Goal: Communication & Community: Answer question/provide support

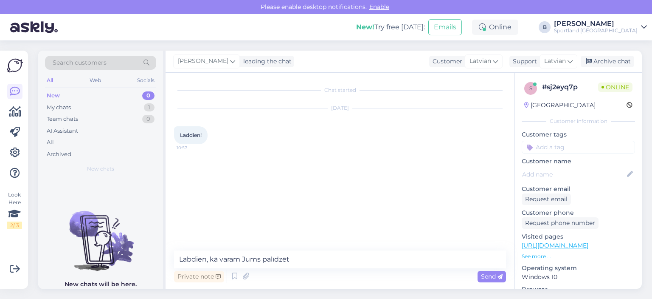
type textarea "Labdien, kā varam Jums palīdzēt?"
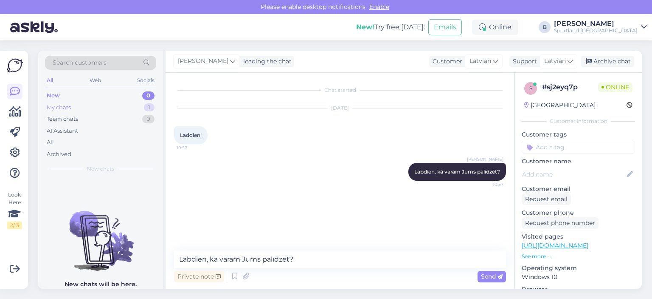
click at [79, 108] on div "My chats 1" at bounding box center [100, 108] width 111 height 12
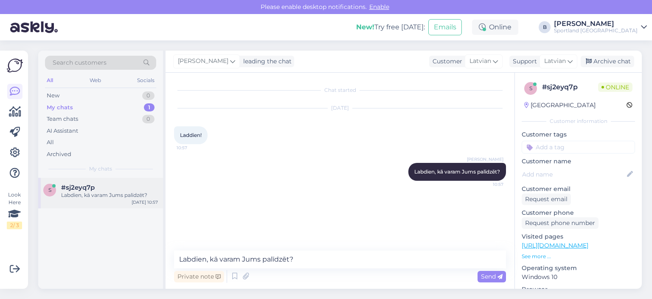
click at [105, 188] on div "#sj2eyq7p" at bounding box center [109, 187] width 97 height 8
click at [620, 64] on div "Archive chat" at bounding box center [608, 61] width 54 height 11
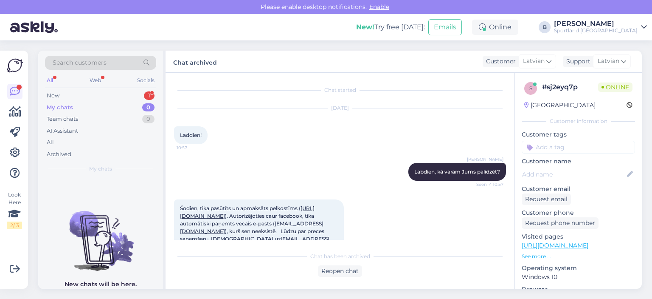
scroll to position [25, 0]
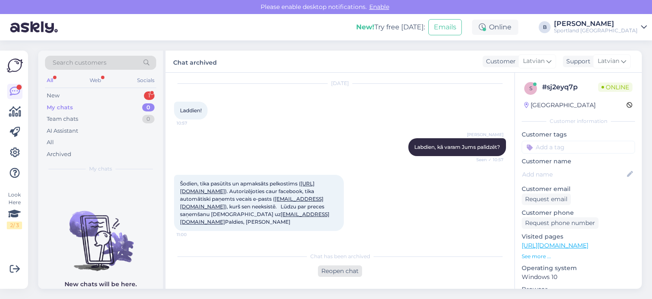
click at [340, 272] on div "Reopen chat" at bounding box center [340, 270] width 44 height 11
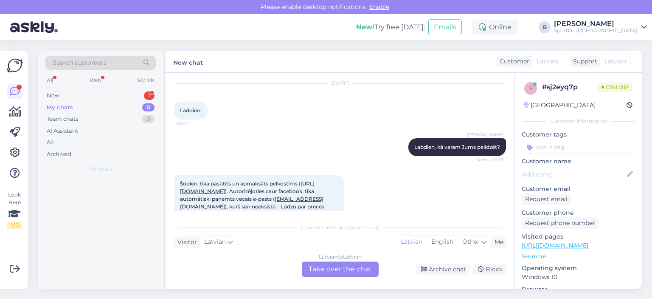
scroll to position [34, 0]
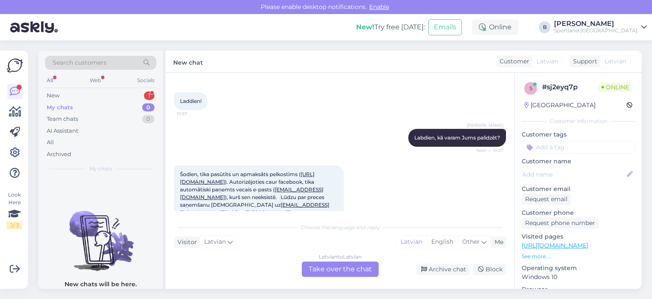
click at [339, 270] on div "Latvian to Latvian Take over the chat" at bounding box center [340, 268] width 77 height 15
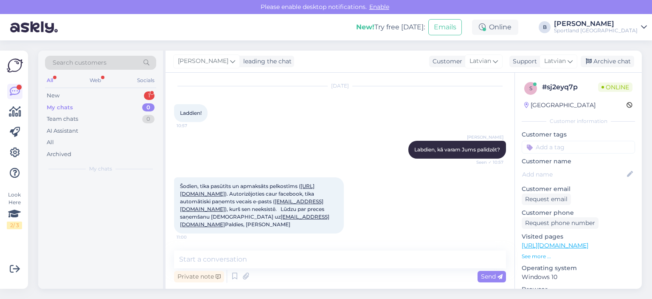
scroll to position [22, 0]
click at [340, 261] on textarea at bounding box center [340, 259] width 332 height 18
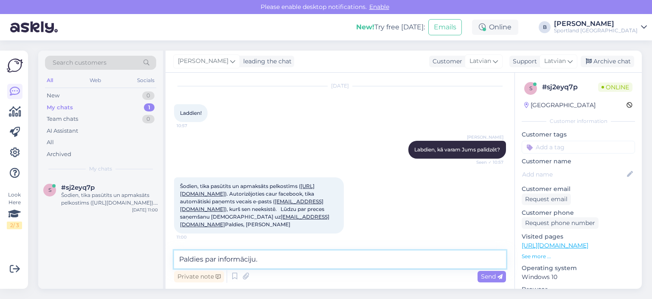
scroll to position [32, 0]
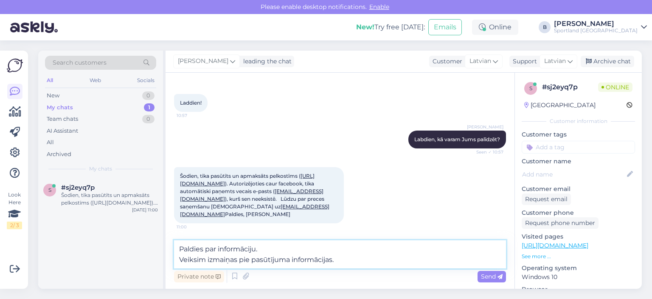
type textarea "Paldies par informāciju. Veiksim izmaiņas pie pasūtījuma informācijas."
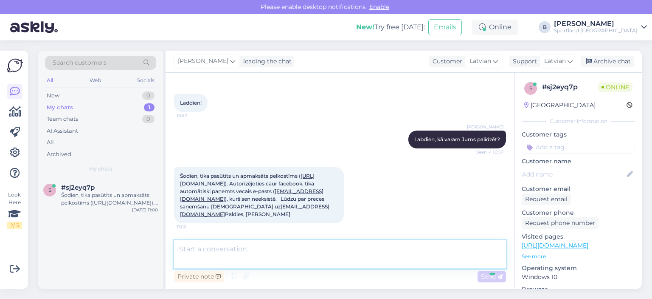
scroll to position [66, 0]
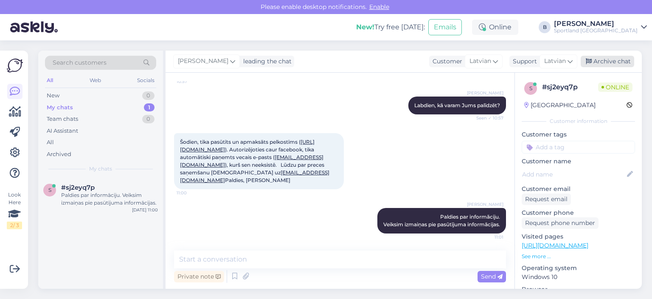
click at [608, 60] on div "Archive chat" at bounding box center [608, 61] width 54 height 11
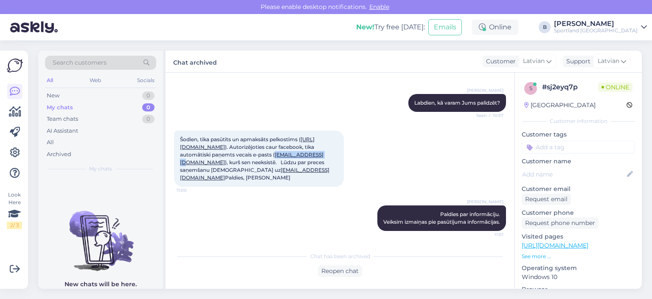
drag, startPoint x: 243, startPoint y: 163, endPoint x: 289, endPoint y: 162, distance: 45.5
click at [289, 162] on span "Šodien, tika pasūtīts un apmaksāts pelkostīms ( [URL][DOMAIN_NAME] ). Autorizēj…" at bounding box center [255, 158] width 150 height 45
copy link "[EMAIL_ADDRESS][DOMAIN_NAME]"
drag, startPoint x: 178, startPoint y: 178, endPoint x: 217, endPoint y: 176, distance: 39.1
click at [217, 176] on div "Šodien, tika pasūtīts un apmaksāts pelkostīms ( [URL][DOMAIN_NAME] ). Autorizēj…" at bounding box center [259, 158] width 170 height 56
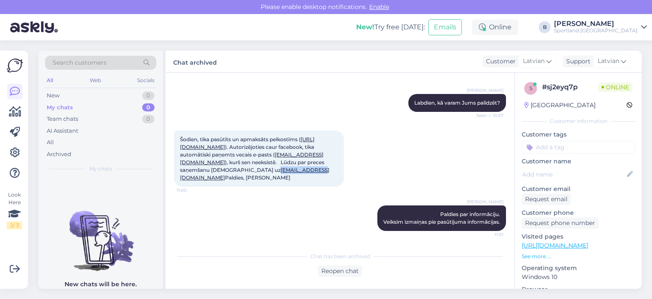
copy link "[EMAIL_ADDRESS][DOMAIN_NAME]"
click at [336, 270] on div "Reopen chat" at bounding box center [340, 270] width 44 height 11
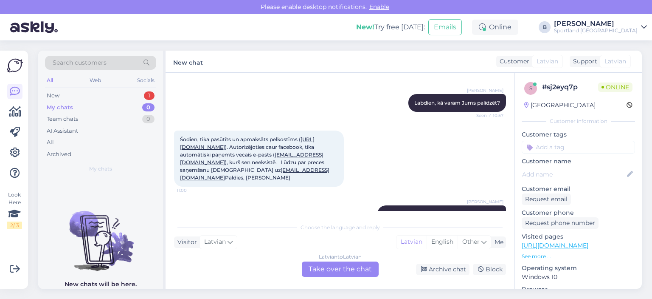
click at [330, 268] on div "Latvian to Latvian Take over the chat" at bounding box center [340, 268] width 77 height 15
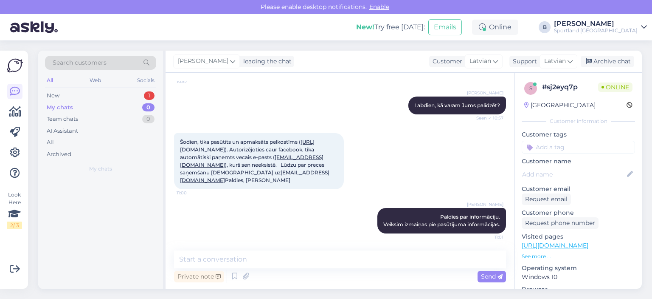
scroll to position [66, 0]
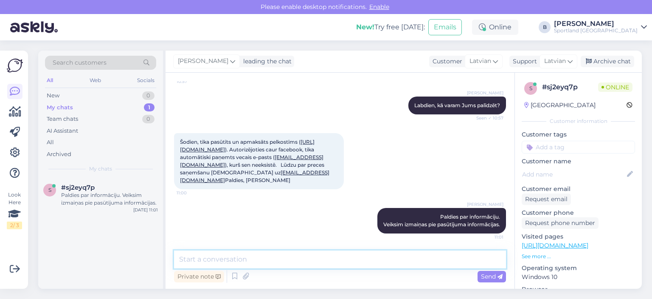
click at [331, 260] on textarea at bounding box center [340, 259] width 332 height 18
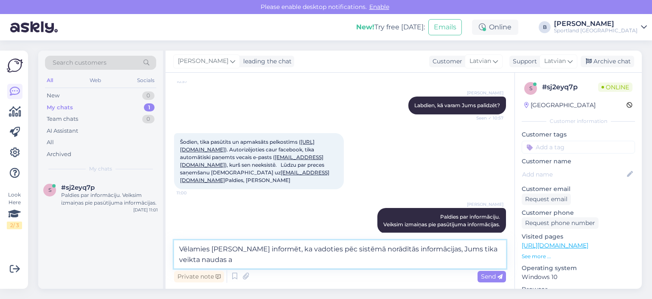
scroll to position [69, 0]
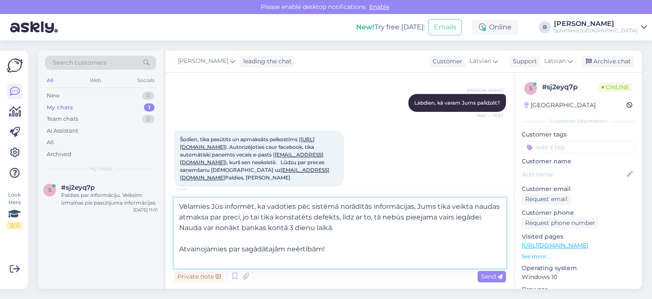
type textarea "Vēlamies Jūs informēt, ka vadoties pēc sistēmā norādītās informācijas, Jums tik…"
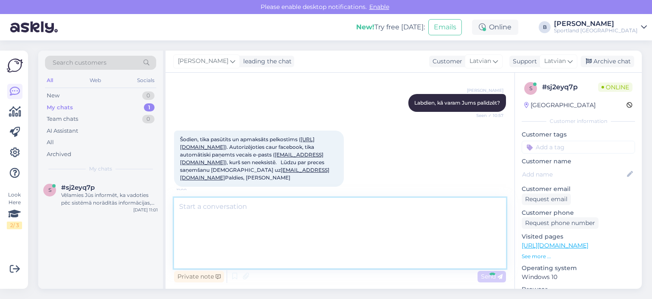
scroll to position [149, 0]
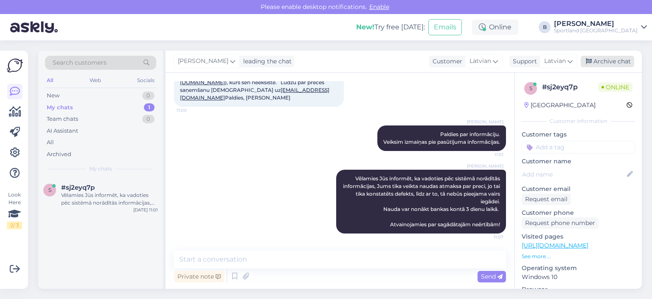
click at [593, 58] on div "Archive chat" at bounding box center [608, 61] width 54 height 11
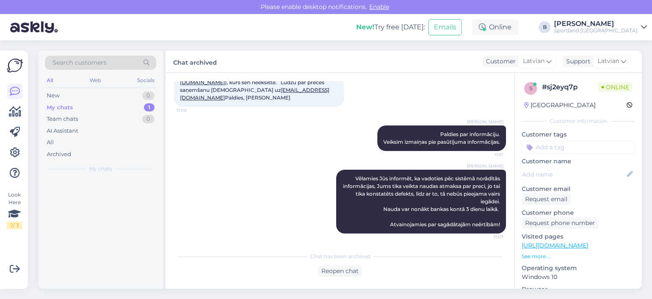
scroll to position [151, 0]
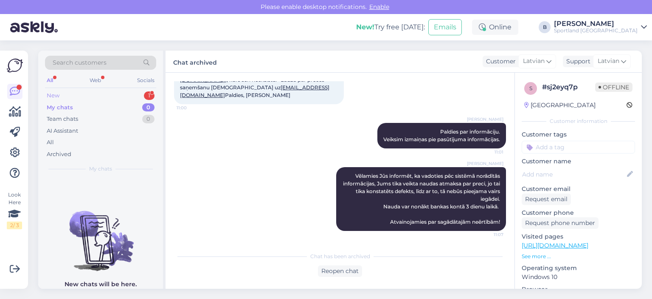
click at [61, 95] on div "New 1" at bounding box center [100, 96] width 111 height 12
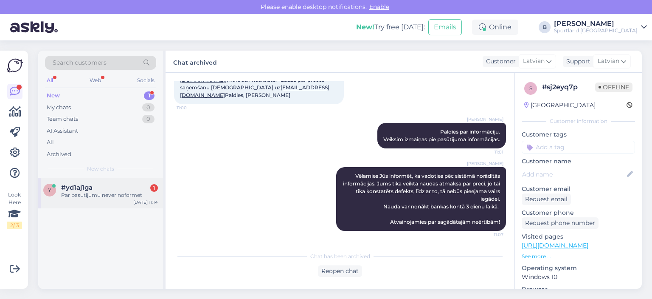
click at [89, 195] on div "Par pasutijumu never noformet" at bounding box center [109, 195] width 97 height 8
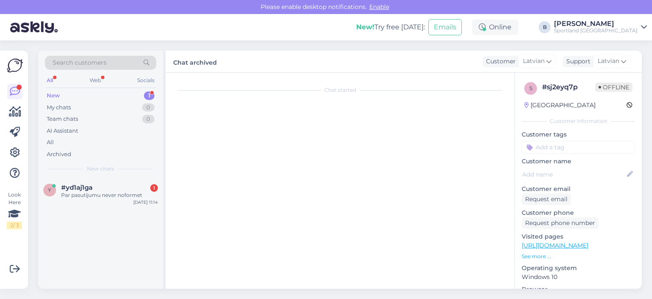
scroll to position [0, 0]
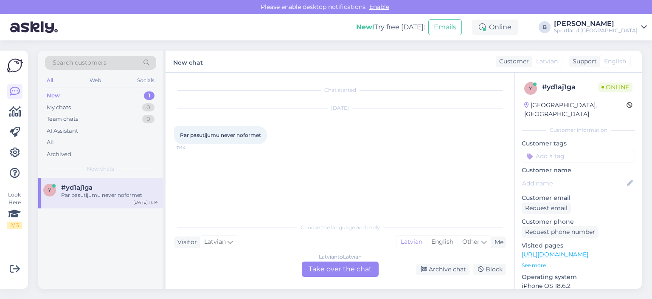
click at [408, 180] on div "Chat started [DATE] Par pasutijumu never noformet 11:14" at bounding box center [344, 146] width 340 height 130
click at [341, 271] on div "Latvian to Latvian Take over the chat" at bounding box center [340, 268] width 77 height 15
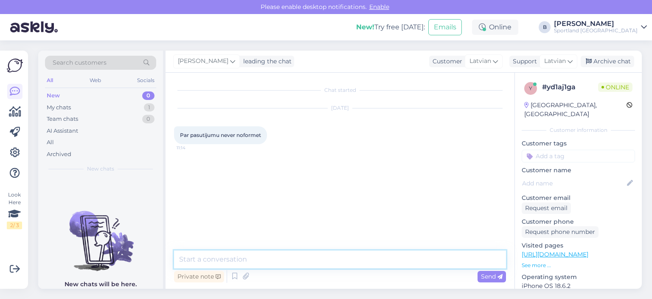
click at [340, 258] on textarea at bounding box center [340, 259] width 332 height 18
type textarea "S"
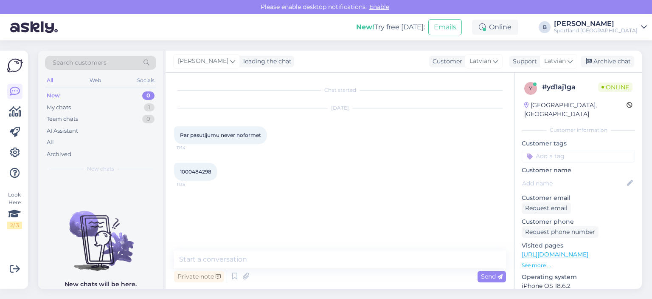
click at [203, 170] on span "1000484298" at bounding box center [195, 171] width 31 height 6
copy div "1000484298 11:15"
click at [314, 260] on textarea at bounding box center [340, 259] width 332 height 18
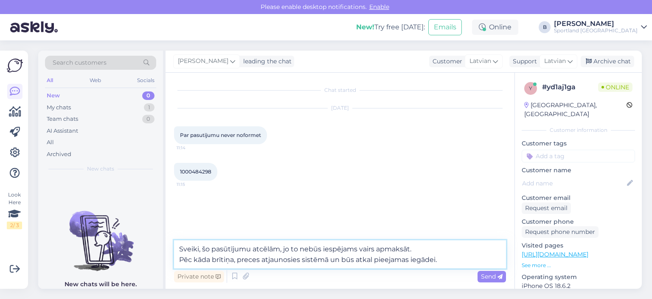
type textarea "Sveiki, šo pasūtījumu atcēlām, jo to nebūs iespējams vairs apmaksāt. Pēc kāda b…"
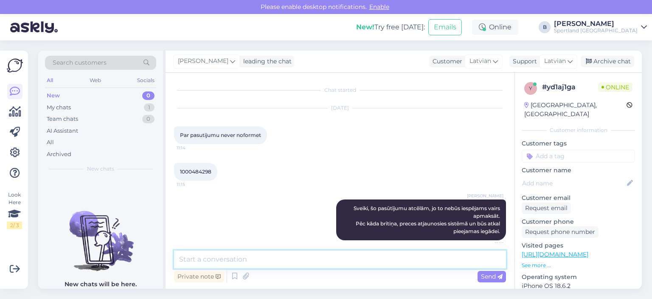
scroll to position [7, 0]
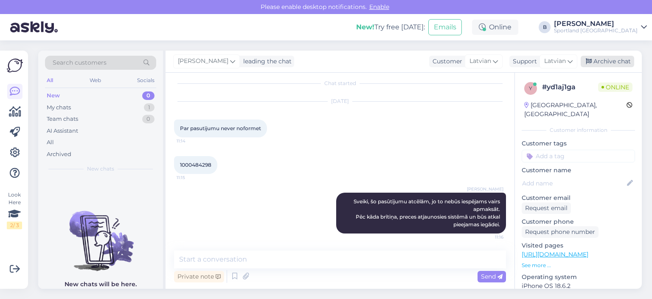
click at [611, 64] on div "Archive chat" at bounding box center [608, 61] width 54 height 11
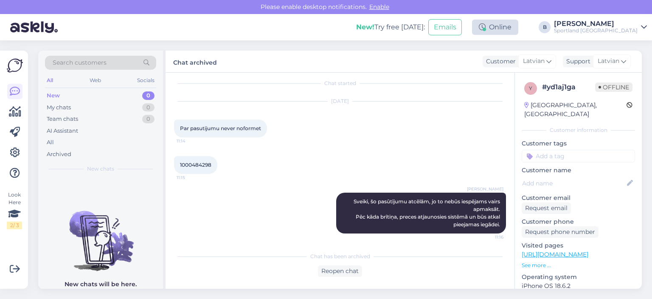
click at [519, 31] on div "Online" at bounding box center [495, 27] width 46 height 15
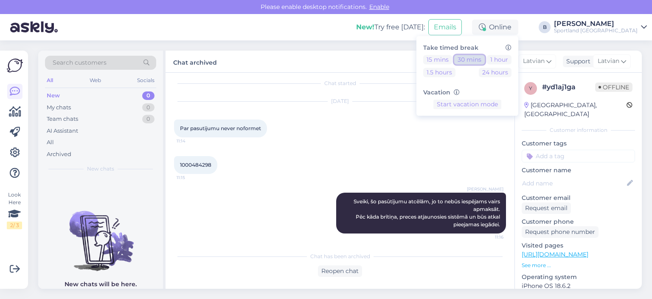
click at [485, 64] on button "30 mins" at bounding box center [469, 59] width 31 height 9
